Goal: Communication & Community: Ask a question

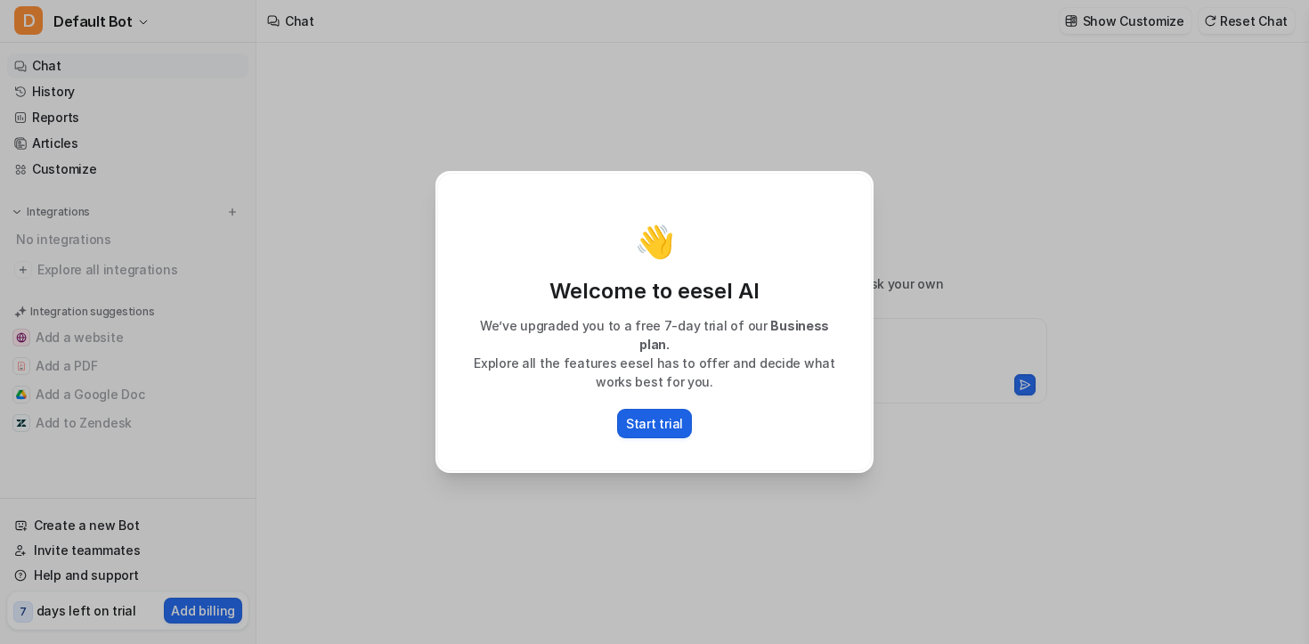
click at [646, 414] on p "Start trial" at bounding box center [654, 423] width 57 height 19
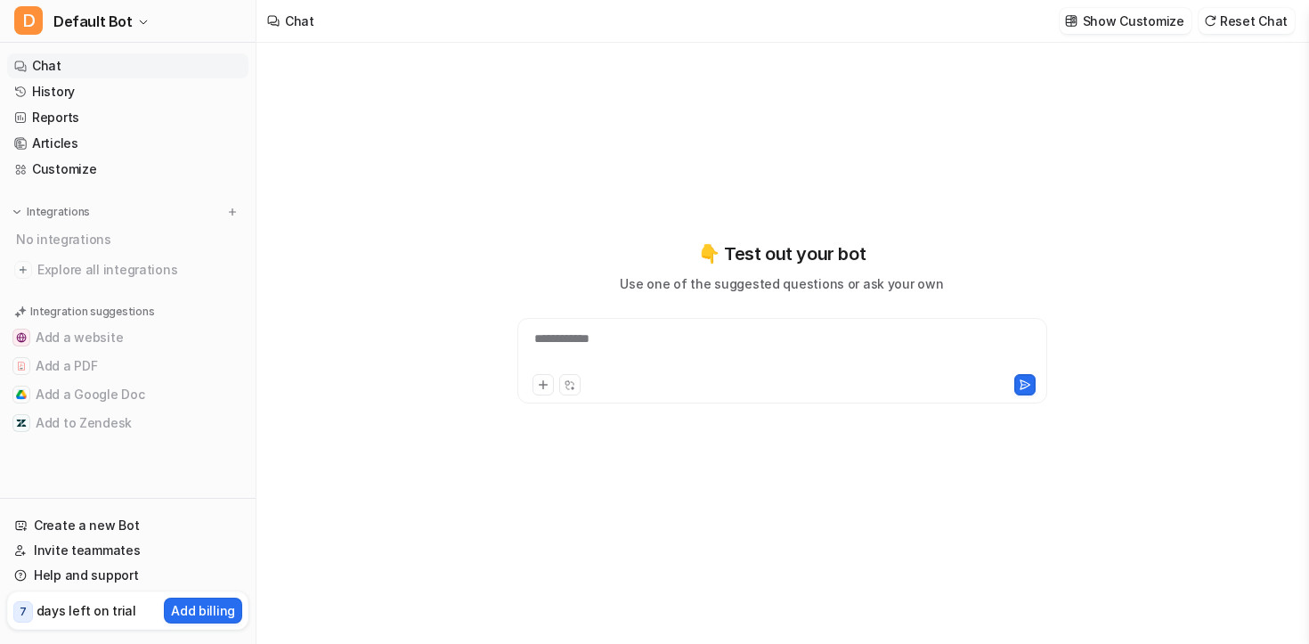
type textarea "**********"
